Goal: Entertainment & Leisure: Consume media (video, audio)

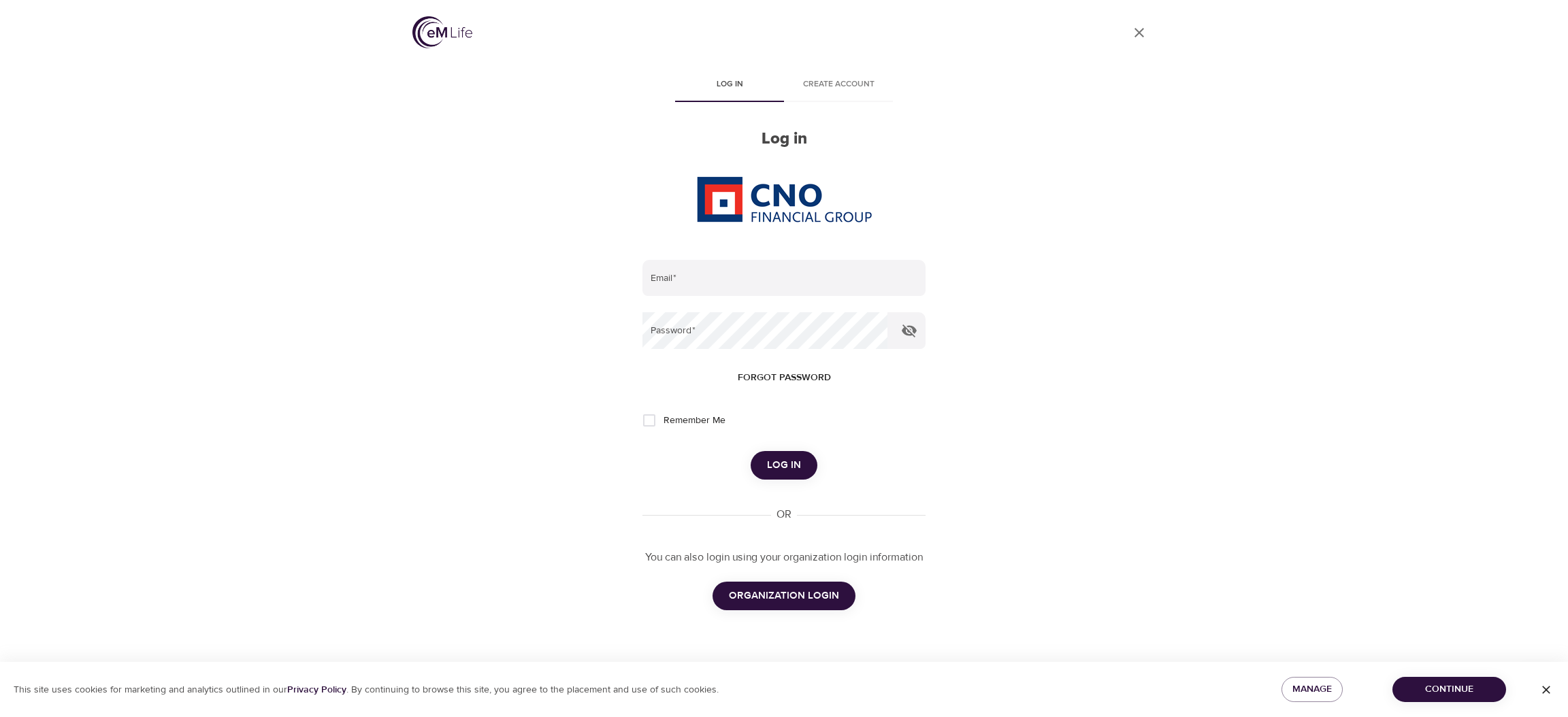
click at [1539, 692] on icon "button" at bounding box center [1546, 689] width 13 height 13
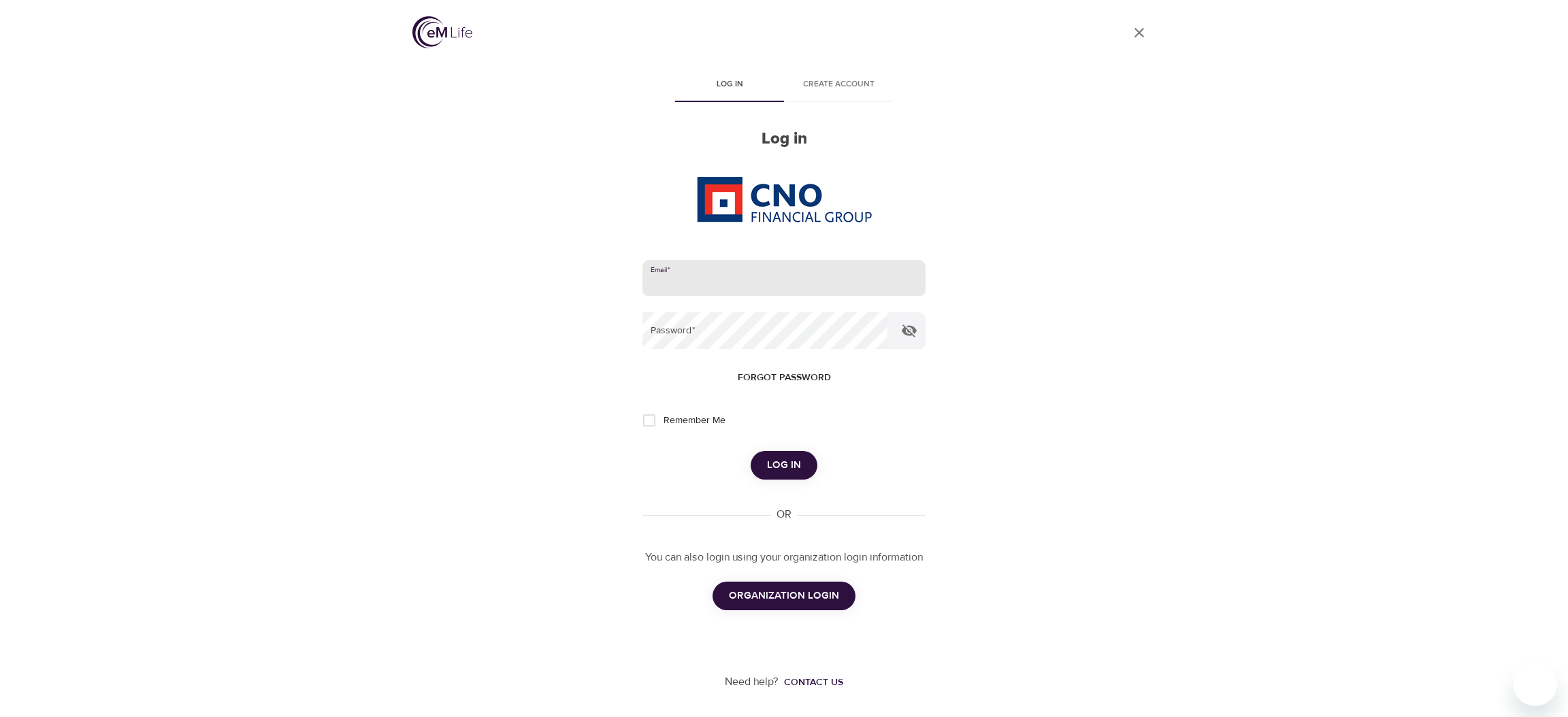
click at [833, 268] on input "email" at bounding box center [783, 277] width 283 height 37
click at [0, 716] on com-1password-button at bounding box center [0, 717] width 0 height 0
type input "[PERSON_NAME][EMAIL_ADDRESS][DOMAIN_NAME]"
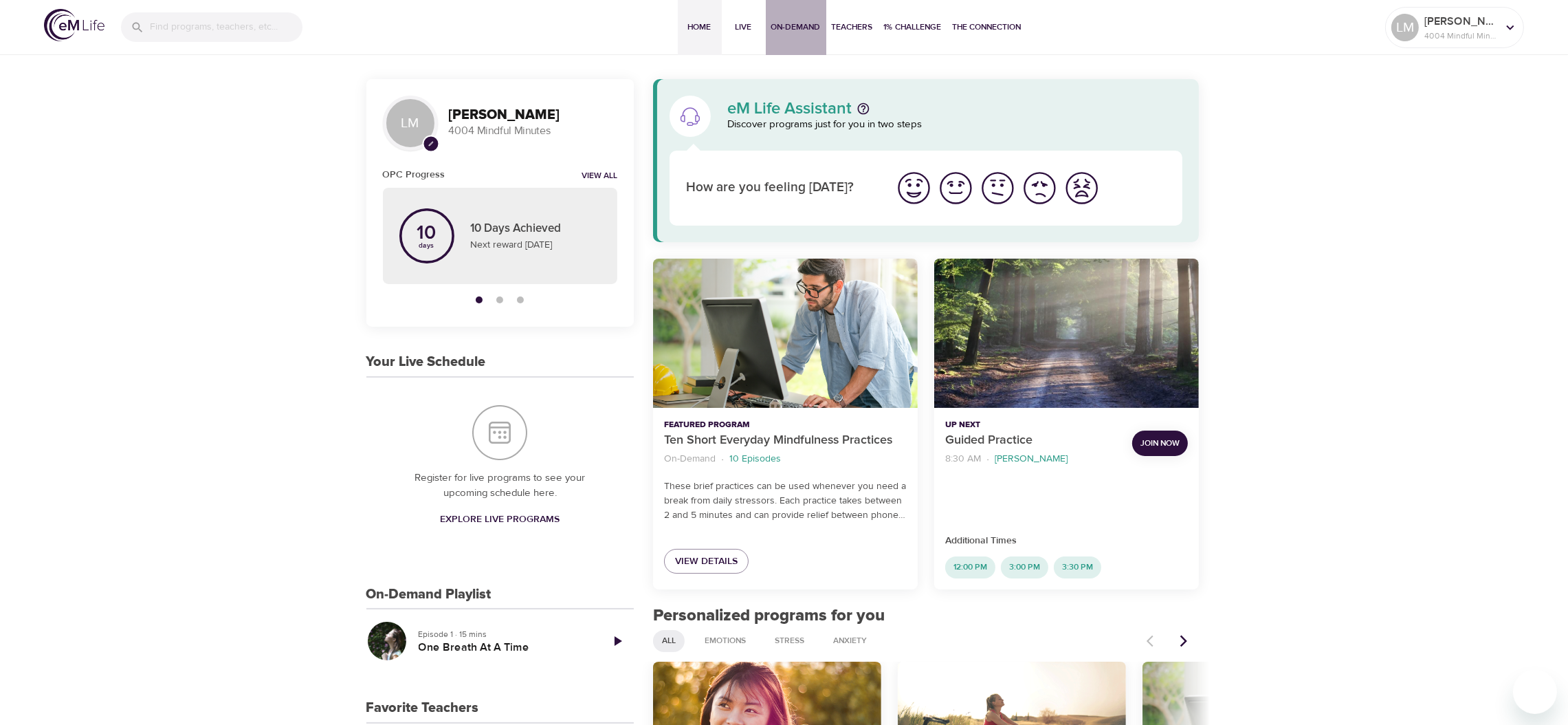
click at [796, 20] on span "On-Demand" at bounding box center [796, 27] width 50 height 14
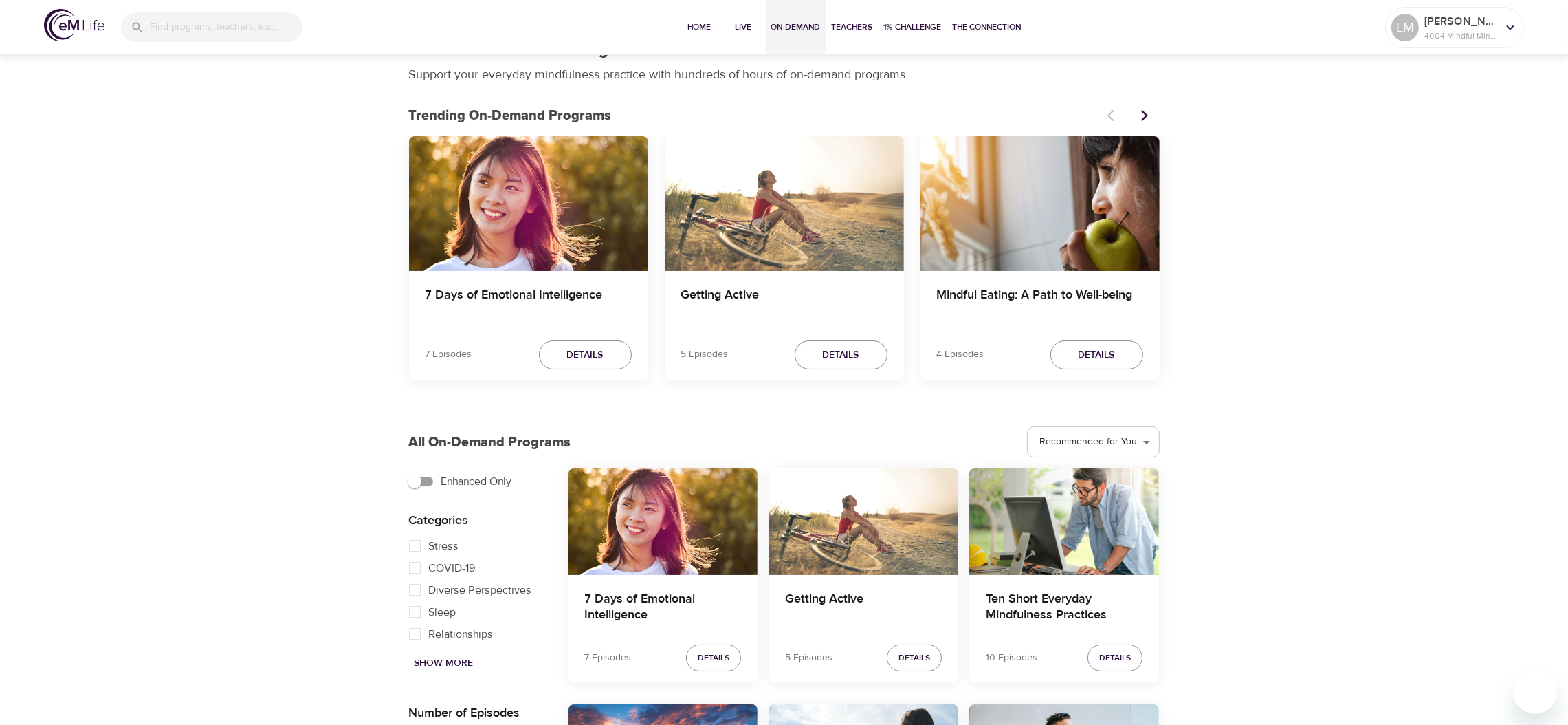
scroll to position [69, 0]
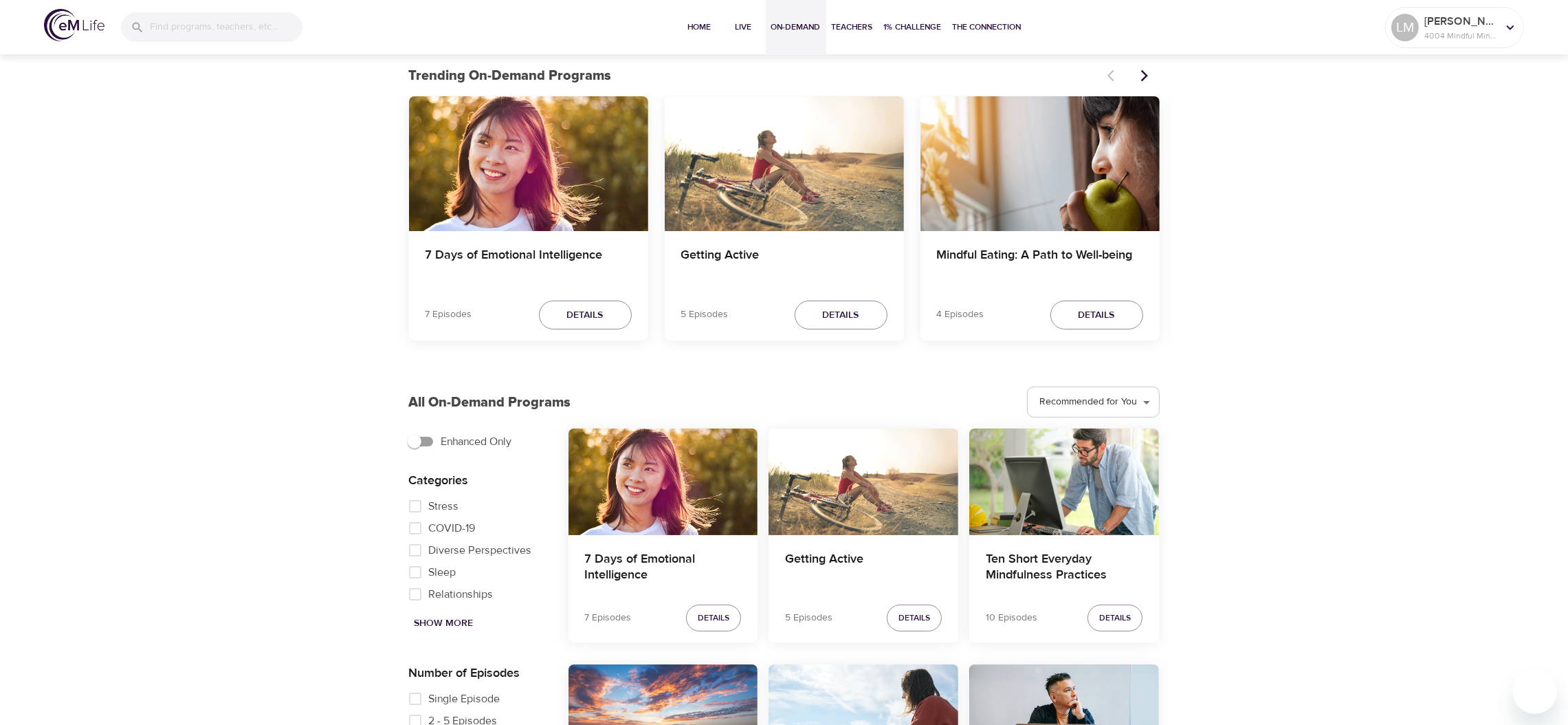
click at [476, 701] on span "Single Episode" at bounding box center [464, 699] width 71 height 16
click at [429, 701] on input "Single Episode" at bounding box center [415, 699] width 28 height 22
checkbox input "true"
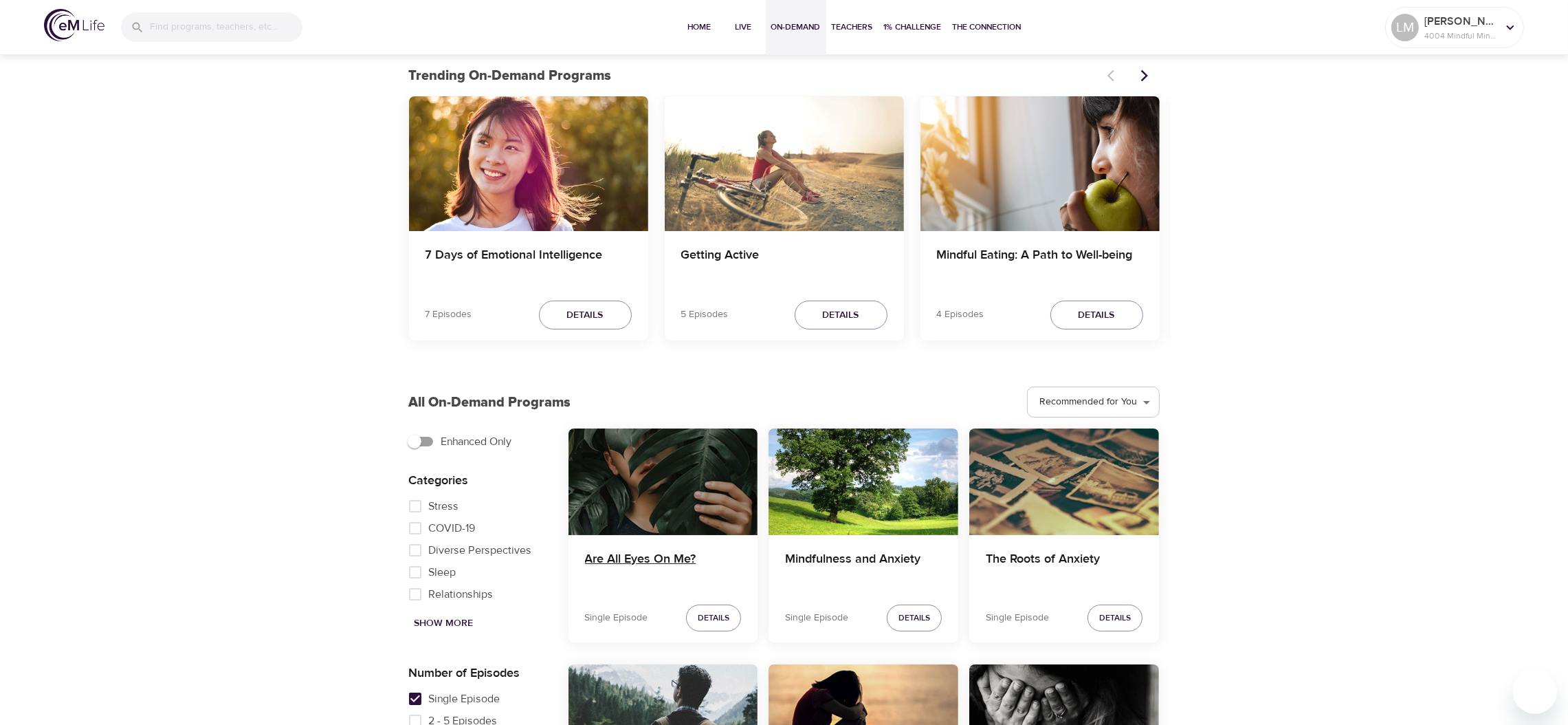
click at [632, 555] on h4 "Are All Eyes On Me?" at bounding box center [663, 568] width 157 height 33
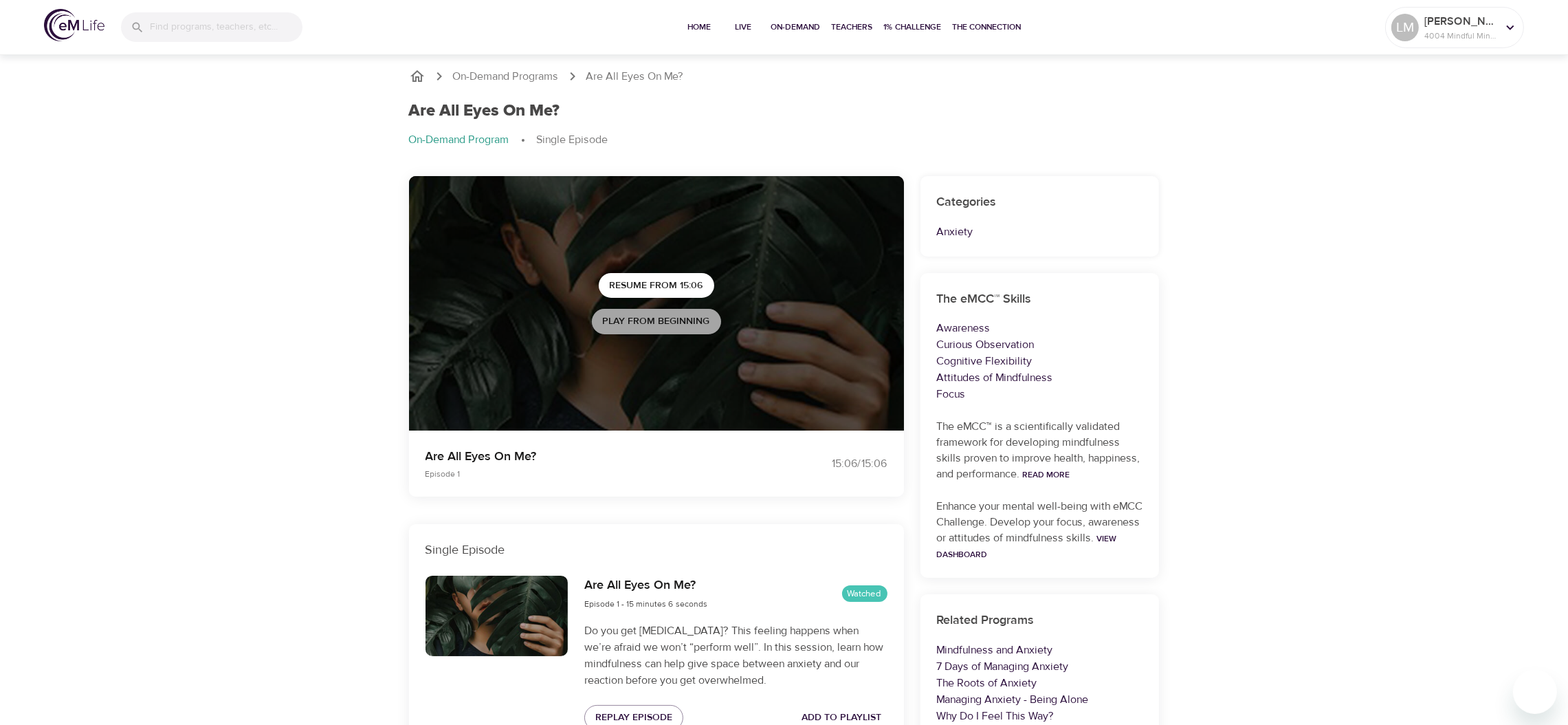
click at [649, 328] on span "Play from beginning" at bounding box center [656, 321] width 107 height 17
click at [1434, 37] on div "[PERSON_NAME] 4004 Mindful Minutes" at bounding box center [1454, 27] width 132 height 34
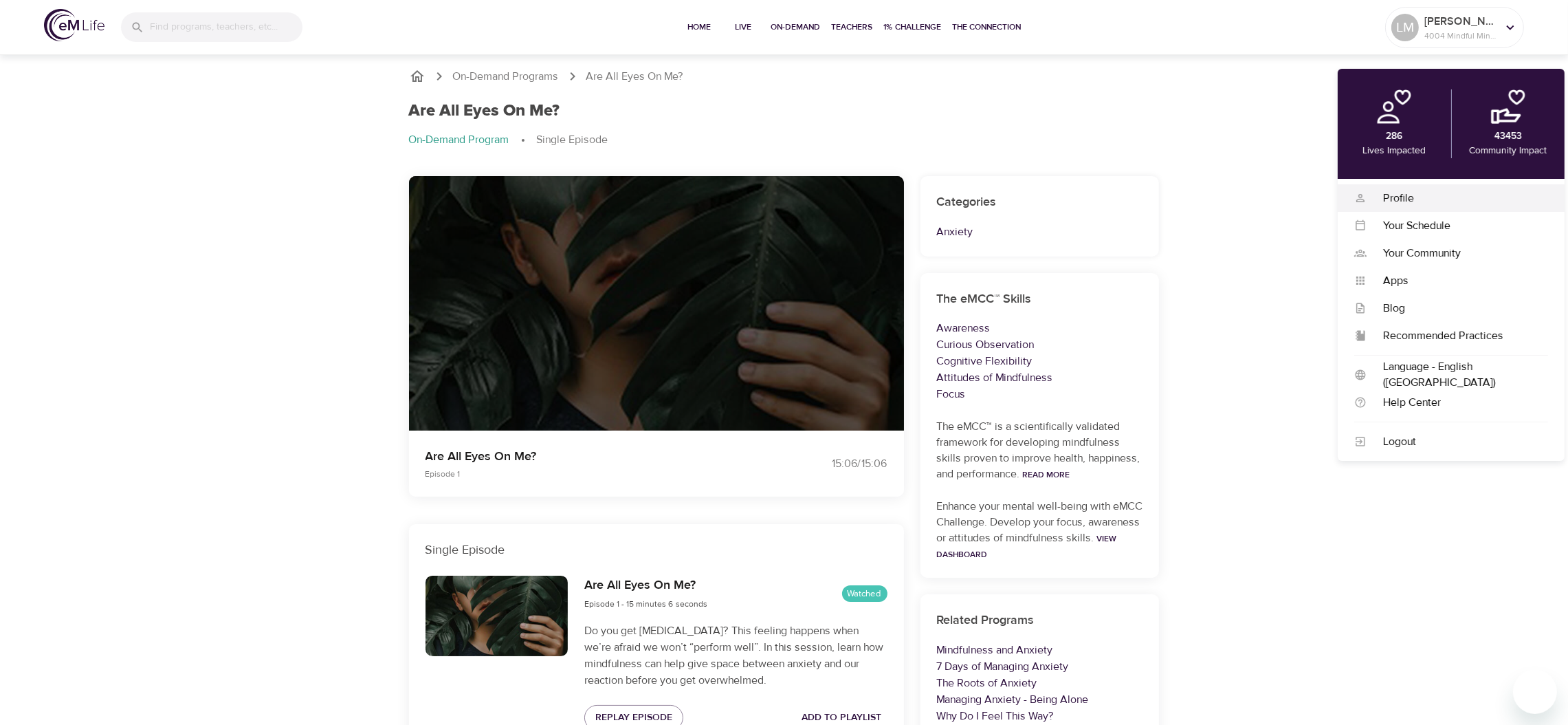
click at [1418, 197] on div "Profile" at bounding box center [1457, 198] width 181 height 16
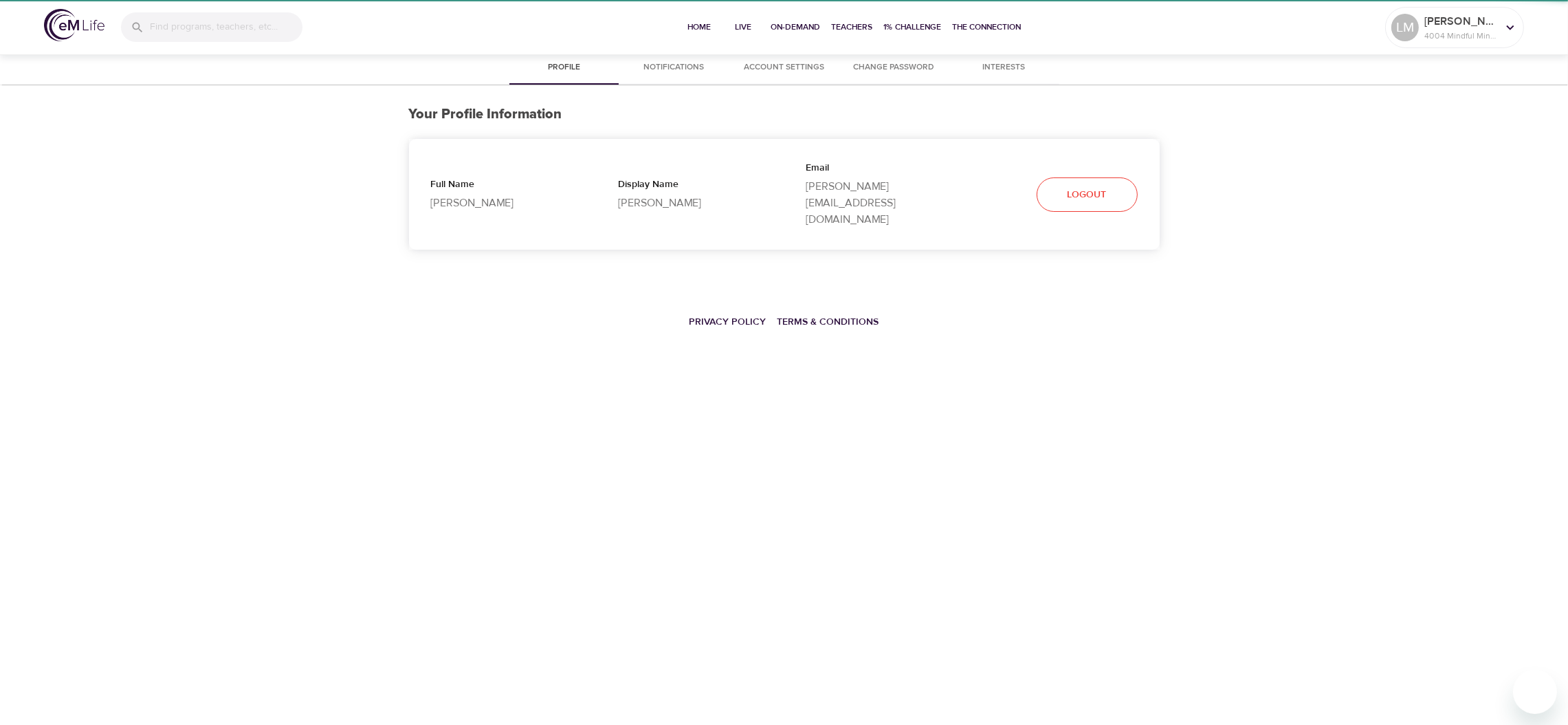
select select "10"
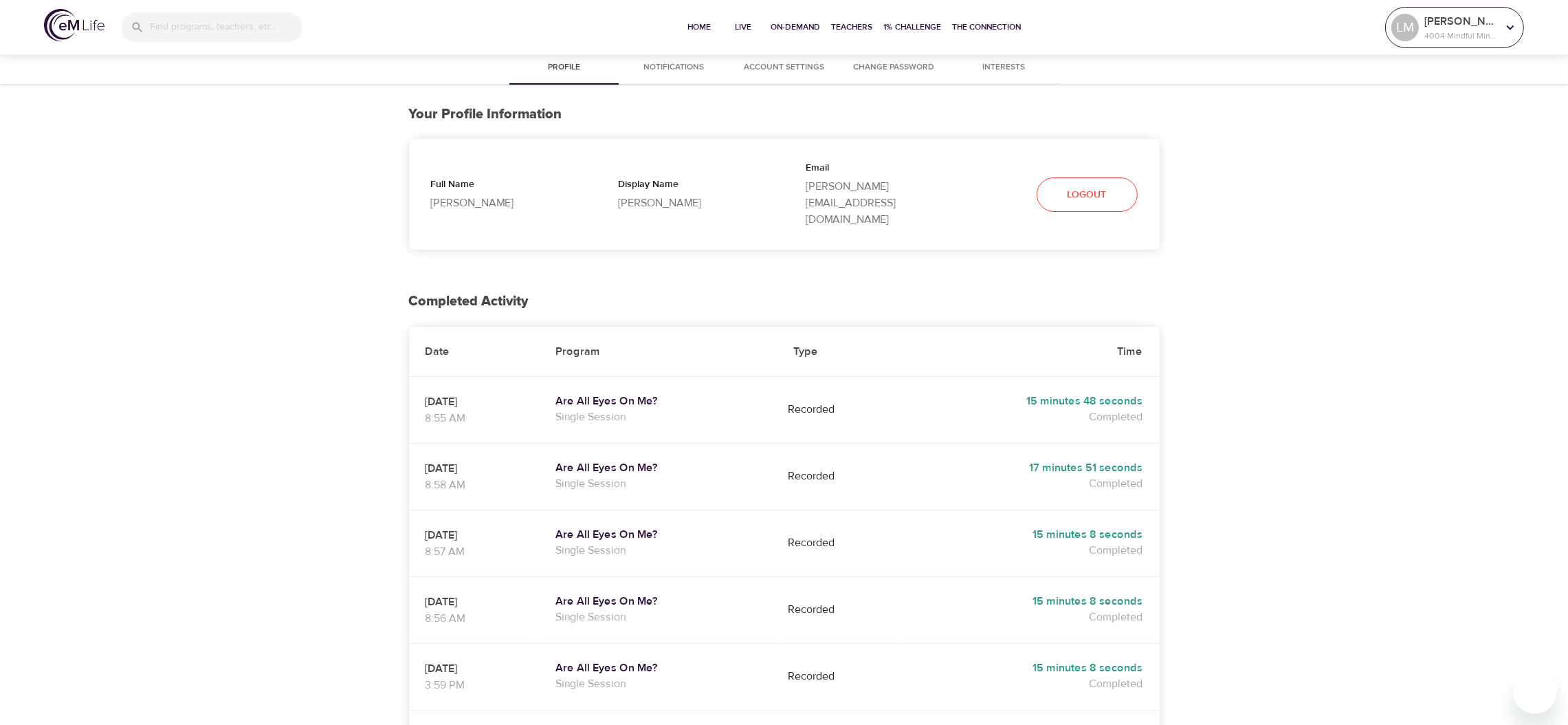
click at [1437, 30] on p "4004 Mindful Minutes" at bounding box center [1461, 36] width 73 height 13
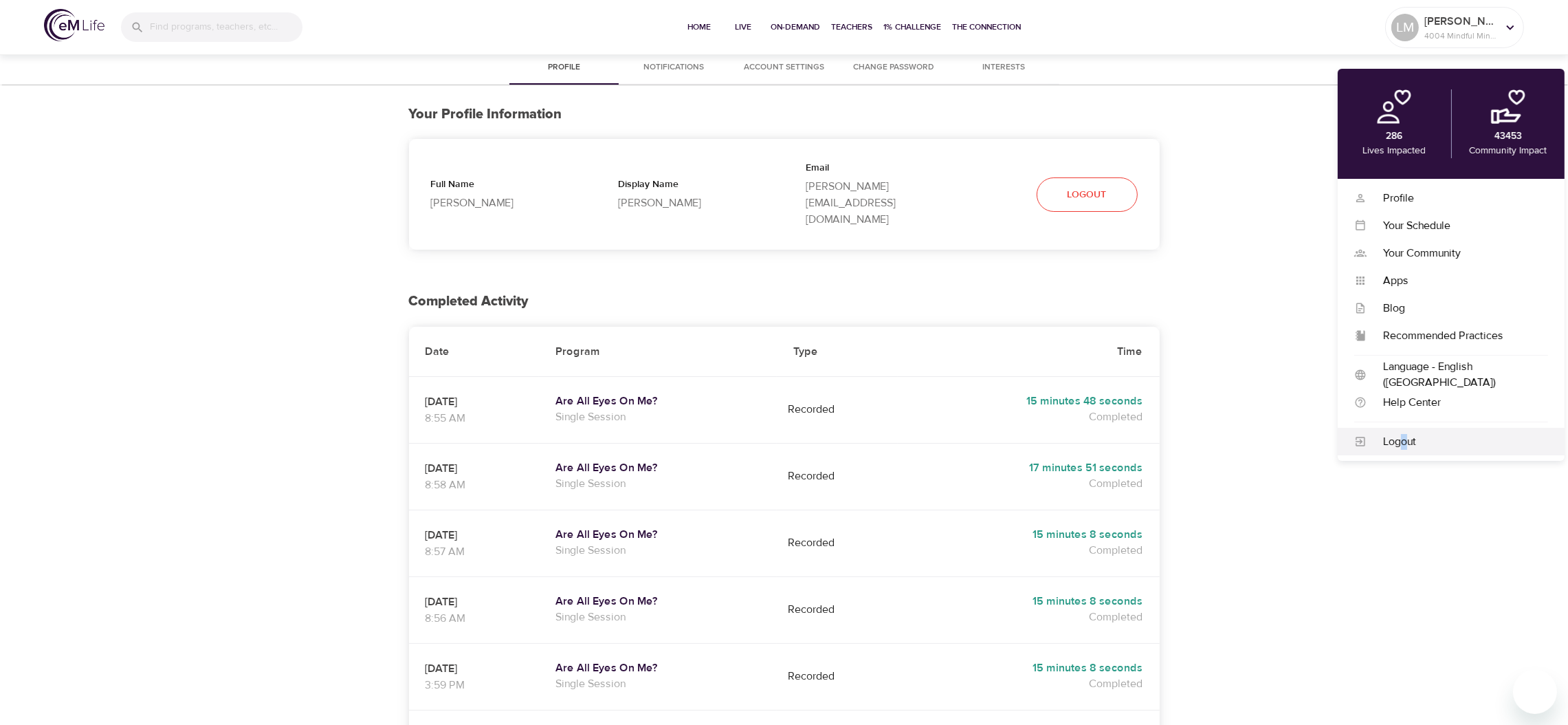
click at [1404, 442] on div "Logout" at bounding box center [1457, 442] width 181 height 16
